Goal: Task Accomplishment & Management: Manage account settings

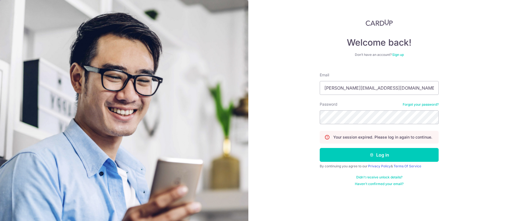
click at [379, 155] on button "Log in" at bounding box center [379, 155] width 119 height 14
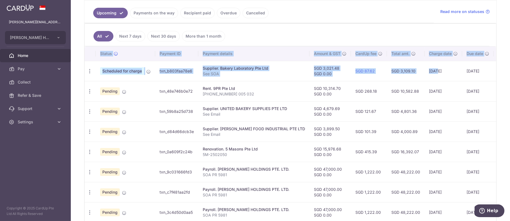
scroll to position [0, 32]
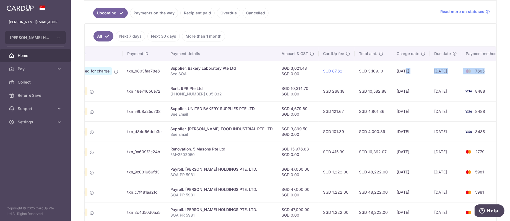
drag, startPoint x: 426, startPoint y: 72, endPoint x: 482, endPoint y: 67, distance: 56.6
click at [482, 63] on tr "Update payment Cancel payment Scheduled for charge txn_b803faa78e6 Supplier. Ba…" at bounding box center [277, 71] width 451 height 20
click at [492, 85] on div "× Pause Schedule Pause all future payments in this series Pause just this one p…" at bounding box center [290, 110] width 439 height 221
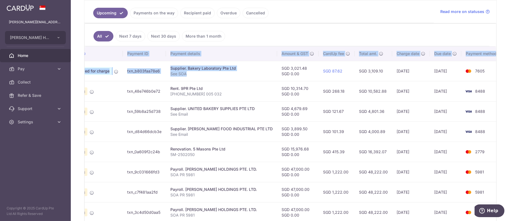
scroll to position [0, 0]
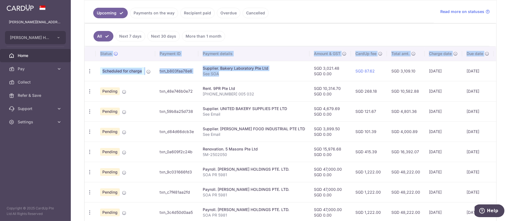
drag, startPoint x: 260, startPoint y: 69, endPoint x: 82, endPoint y: 66, distance: 177.2
click at [81, 68] on div "× Pause Schedule Pause all future payments in this series Pause just this one p…" at bounding box center [290, 110] width 439 height 221
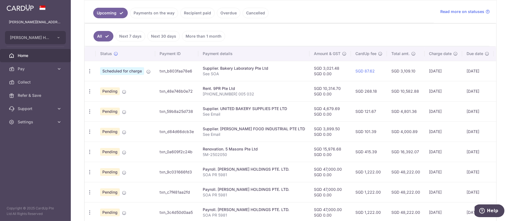
click at [316, 62] on td "SGD 3,021.48 SGD 0.00" at bounding box center [329, 71] width 41 height 20
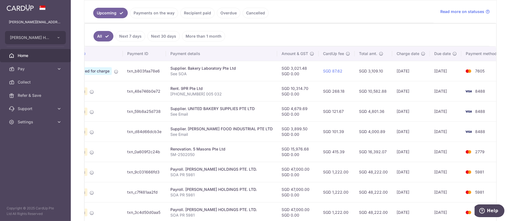
drag, startPoint x: 383, startPoint y: 120, endPoint x: 438, endPoint y: 107, distance: 57.1
click at [438, 107] on tr "Update payment Cancel payment Pending txn_59b8a25d738 Supplier. UNITED BAKERY S…" at bounding box center [277, 111] width 451 height 20
click at [438, 107] on td "[DATE]" at bounding box center [446, 111] width 32 height 20
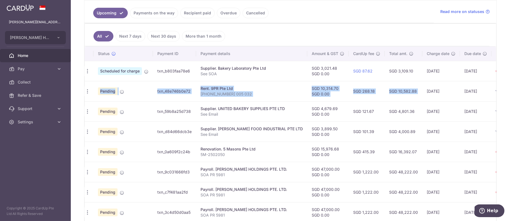
scroll to position [0, 0]
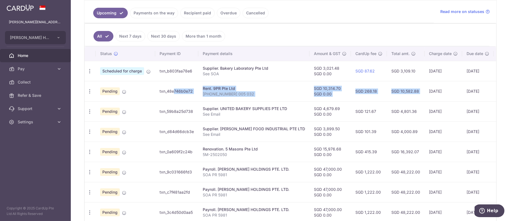
drag, startPoint x: 387, startPoint y: 91, endPoint x: 162, endPoint y: 94, distance: 224.7
click at [161, 94] on tr "Update payment Cancel payment Pending txn_48e746b0e72 Rent. 9PR Pte Ltd 2025-05…" at bounding box center [310, 91] width 451 height 20
click at [214, 90] on div "Rent. 9PR Pte Ltd" at bounding box center [254, 89] width 102 height 6
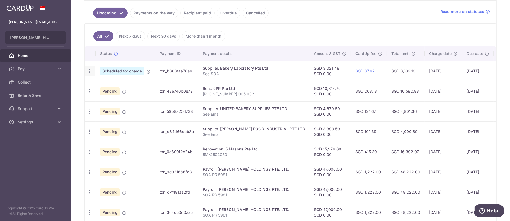
click at [90, 70] on icon "button" at bounding box center [90, 71] width 6 height 6
click at [227, 92] on p "[PHONE_NUMBER] 005 032" at bounding box center [254, 94] width 102 height 6
drag, startPoint x: 193, startPoint y: 104, endPoint x: 231, endPoint y: 113, distance: 39.4
click at [231, 113] on tr "Update payment Cancel payment Pending txn_59b8a25d738 Supplier. UNITED BAKERY S…" at bounding box center [310, 111] width 451 height 20
click at [231, 113] on p "See Email" at bounding box center [254, 114] width 102 height 6
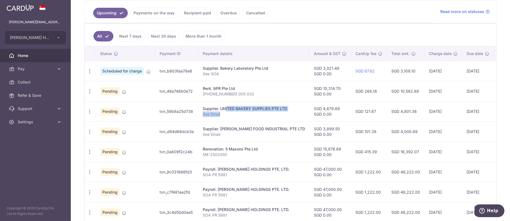
drag, startPoint x: 231, startPoint y: 114, endPoint x: 209, endPoint y: 107, distance: 23.1
click at [209, 107] on td "Supplier. UNITED BAKERY SUPPLIES PTE LTD See Email" at bounding box center [253, 111] width 111 height 20
click at [209, 107] on div "Supplier. UNITED BAKERY SUPPLIES PTE LTD" at bounding box center [254, 109] width 102 height 6
drag, startPoint x: 343, startPoint y: 110, endPoint x: 477, endPoint y: 109, distance: 133.5
click at [477, 109] on tr "Update payment Cancel payment Pending txn_59b8a25d738 Supplier. UNITED BAKERY S…" at bounding box center [310, 111] width 451 height 20
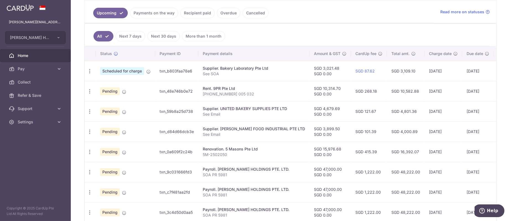
click at [434, 112] on td "[DATE]" at bounding box center [443, 111] width 38 height 20
drag, startPoint x: 409, startPoint y: 112, endPoint x: 391, endPoint y: 113, distance: 18.0
click at [391, 113] on td "SGD 4,801.36" at bounding box center [406, 111] width 38 height 20
drag, startPoint x: 404, startPoint y: 132, endPoint x: 92, endPoint y: 107, distance: 313.3
click at [89, 107] on tbody "Update payment Cancel payment Scheduled for charge txn_b803faa78e6 Supplier. Ba…" at bounding box center [310, 152] width 451 height 182
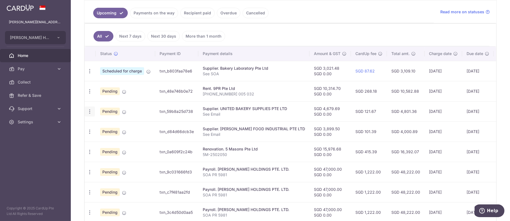
click at [91, 111] on icon "button" at bounding box center [90, 112] width 6 height 6
click at [99, 127] on link "Update payment" at bounding box center [113, 126] width 57 height 13
radio input "true"
type input "4,679.69"
type input "0.00"
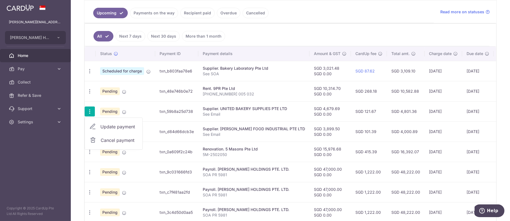
type input "[DATE]"
type input "See Email"
type input "United 8488"
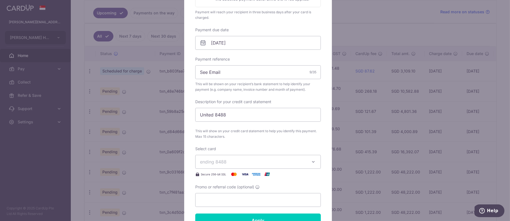
scroll to position [166, 0]
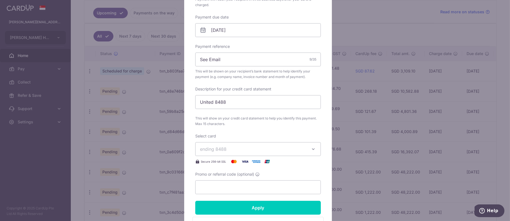
click at [226, 148] on span "ending 8488" at bounding box center [253, 149] width 106 height 7
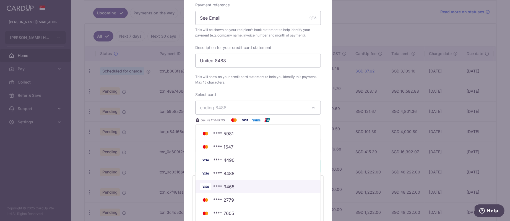
scroll to position [249, 0]
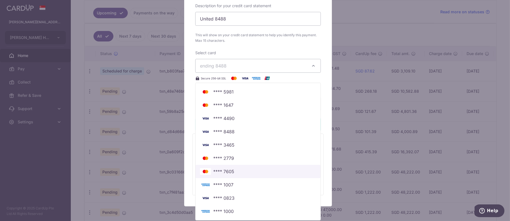
click at [230, 169] on span "**** 7605" at bounding box center [223, 171] width 21 height 7
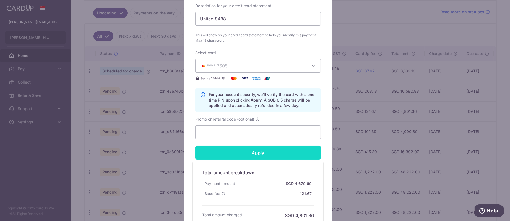
click at [258, 150] on input "Apply" at bounding box center [257, 153] width 125 height 14
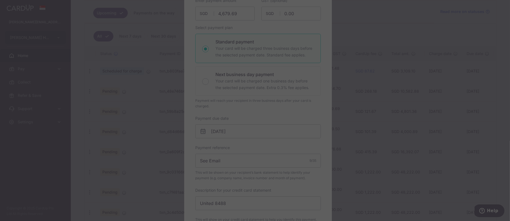
scroll to position [53, 0]
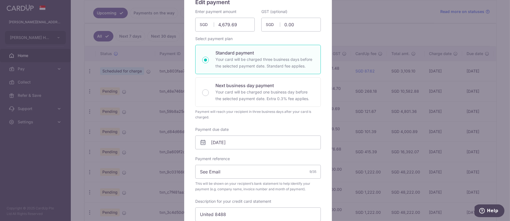
type input "Successfully Applied"
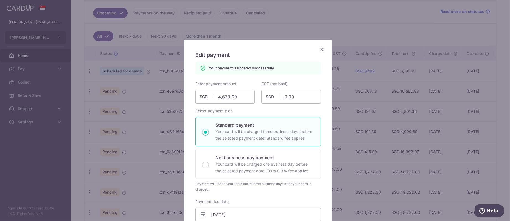
scroll to position [0, 0]
click at [318, 49] on icon "Close" at bounding box center [321, 49] width 7 height 7
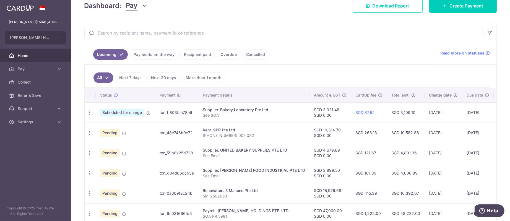
drag, startPoint x: 406, startPoint y: 111, endPoint x: 391, endPoint y: 113, distance: 15.9
click at [391, 113] on td "SGD 3,109.10" at bounding box center [406, 112] width 38 height 20
copy td "3,109.10"
drag, startPoint x: 232, startPoint y: 150, endPoint x: 309, endPoint y: 149, distance: 77.1
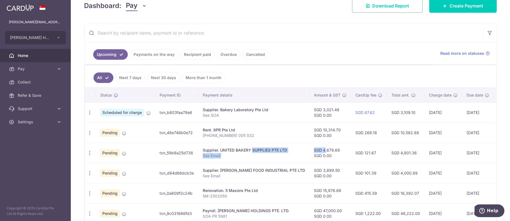
click at [309, 149] on tr "Update payment Cancel payment Pending txn_59b8a25d738 Supplier. UNITED BAKERY S…" at bounding box center [310, 153] width 451 height 20
click at [309, 149] on td "SGD 4,679.69 SGD 0.00" at bounding box center [329, 153] width 41 height 20
drag, startPoint x: 308, startPoint y: 162, endPoint x: 485, endPoint y: 162, distance: 176.9
click at [485, 162] on tbody "Update payment Cancel payment Scheduled for charge txn_b803faa78e6 Supplier. Ba…" at bounding box center [310, 193] width 451 height 182
